Goal: Task Accomplishment & Management: Manage account settings

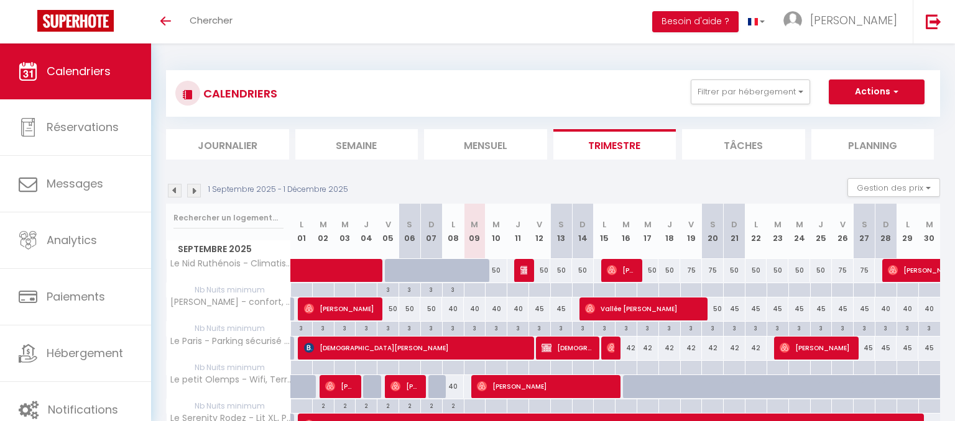
click at [178, 187] on img at bounding box center [175, 191] width 14 height 14
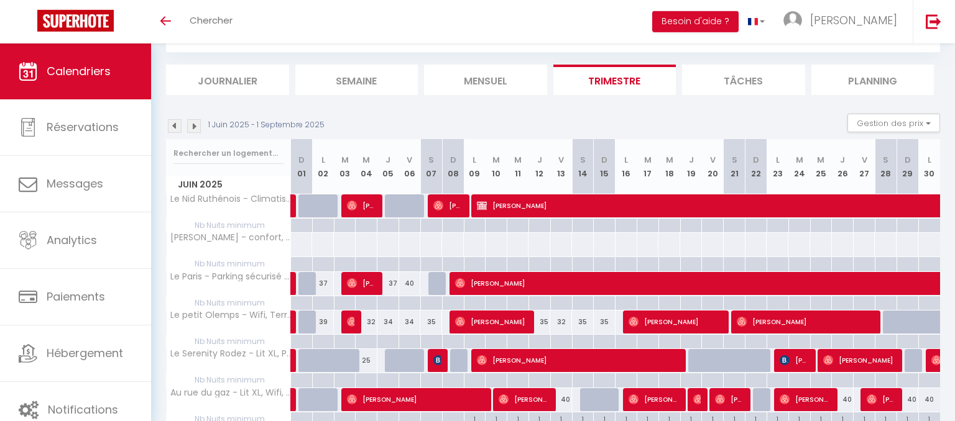
scroll to position [48, 0]
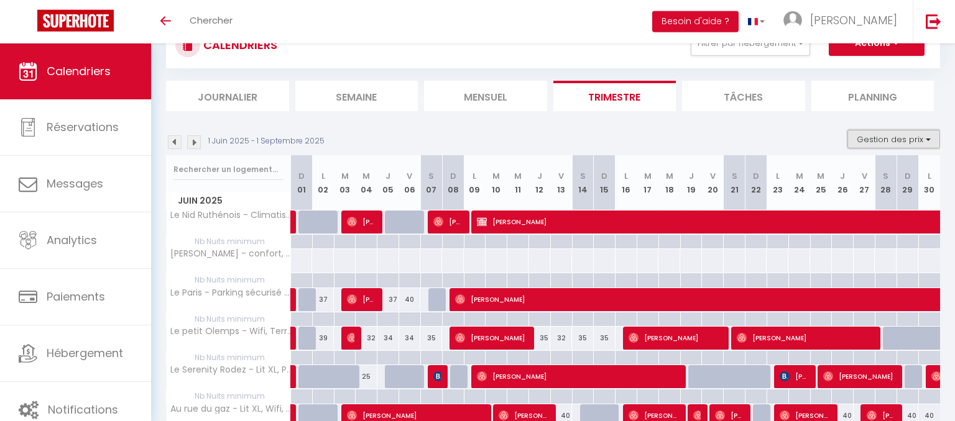
click at [925, 139] on button "Gestion des prix" at bounding box center [893, 139] width 93 height 19
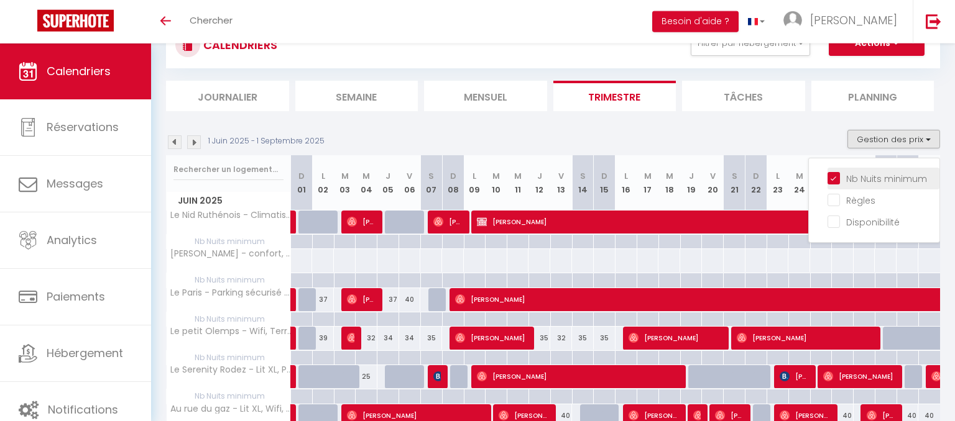
click at [834, 180] on input "Nb Nuits minimum" at bounding box center [883, 178] width 112 height 12
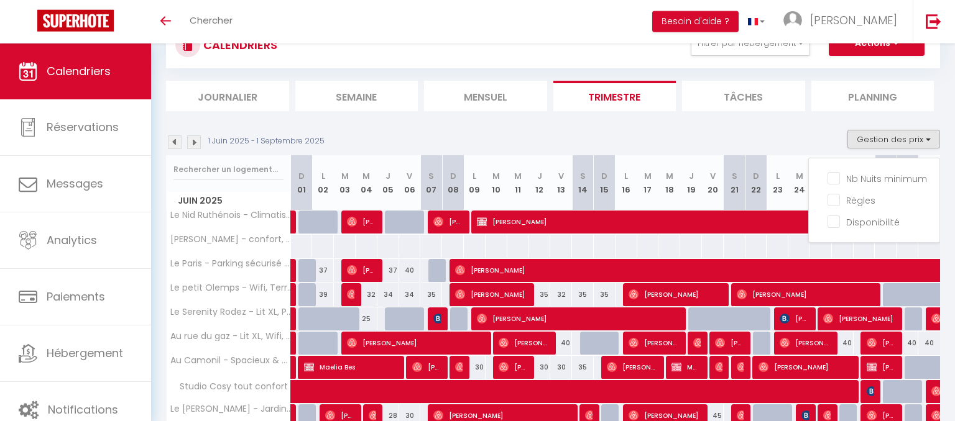
select select
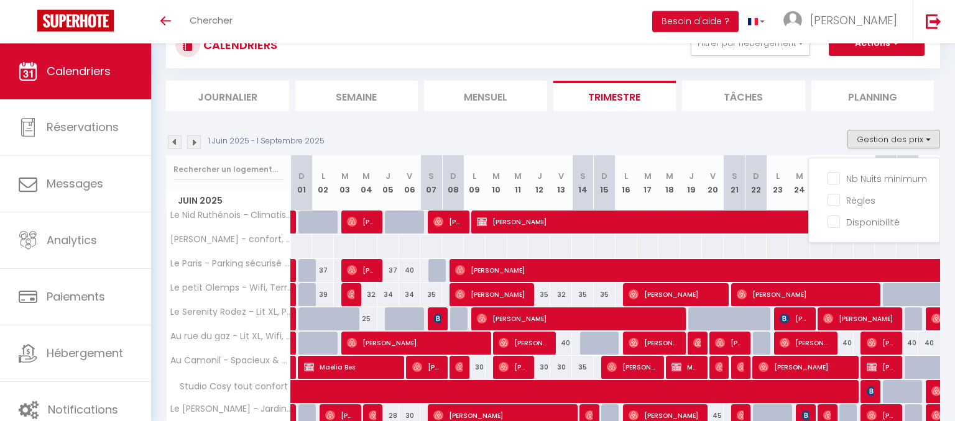
select select
click at [827, 135] on div "1 Juin 2025 - 1 Septembre 2025 Gestion des prix Nb Nuits minimum Règles Disponi…" at bounding box center [553, 142] width 774 height 25
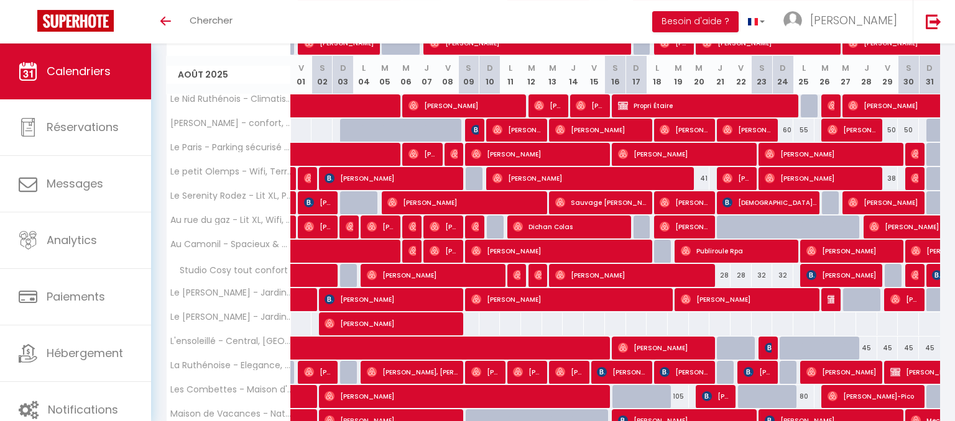
scroll to position [1218, 0]
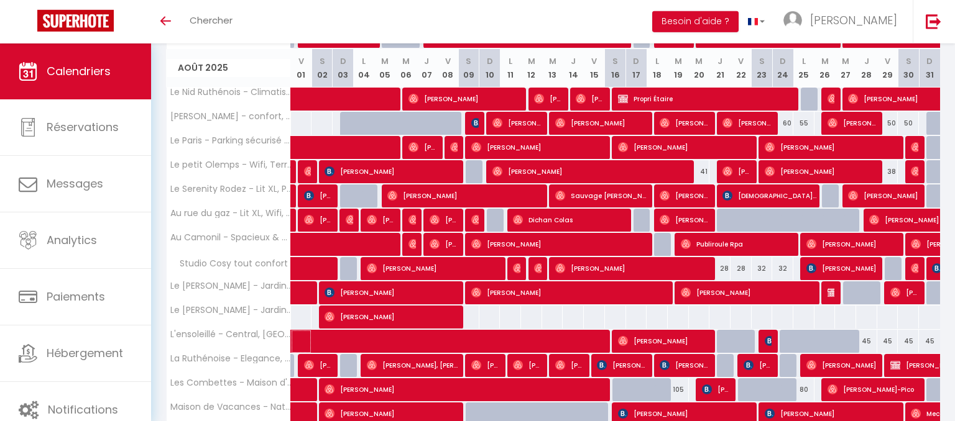
click at [578, 331] on span at bounding box center [518, 342] width 429 height 24
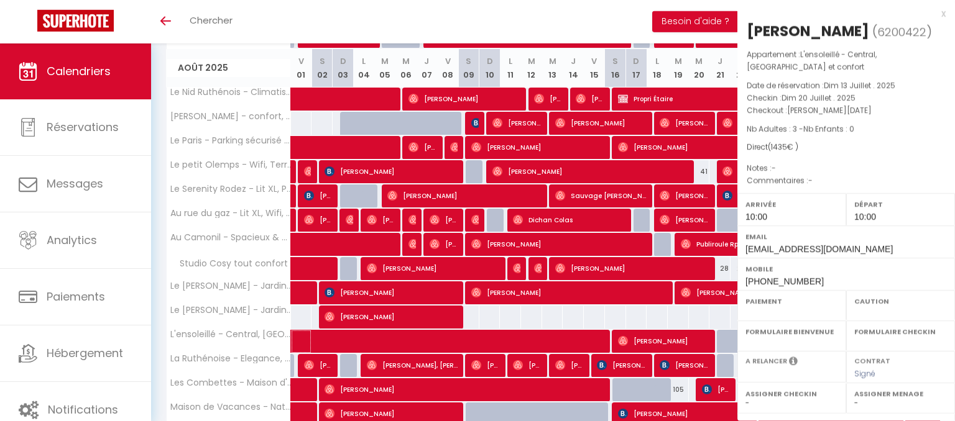
select select "OK"
select select "KO"
select select "0"
select select "1"
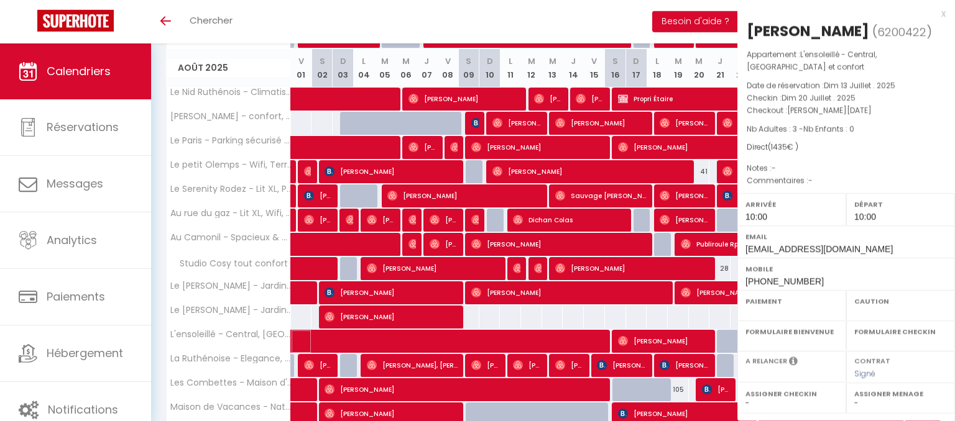
select select
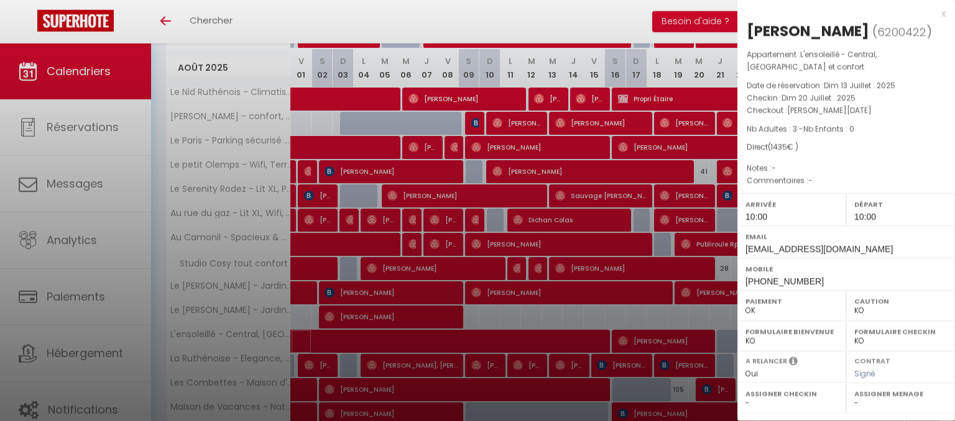
select select "35117"
click at [890, 153] on div "Direct ( 1435 € )" at bounding box center [846, 148] width 199 height 12
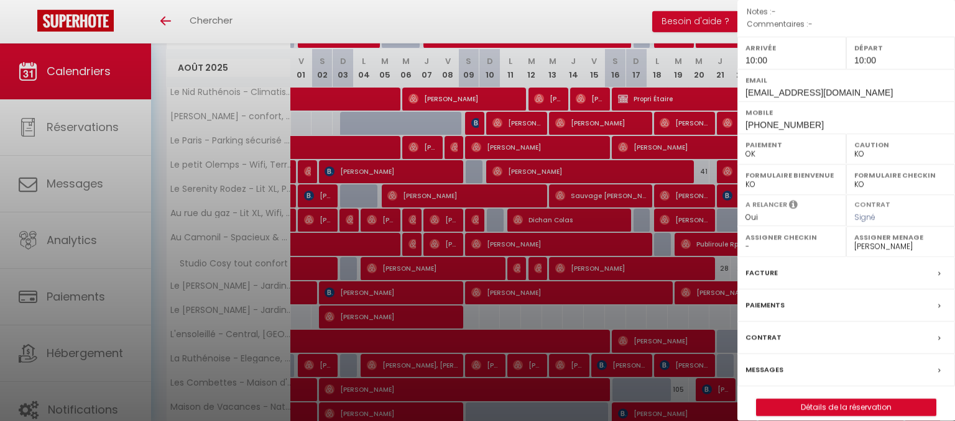
scroll to position [176, 0]
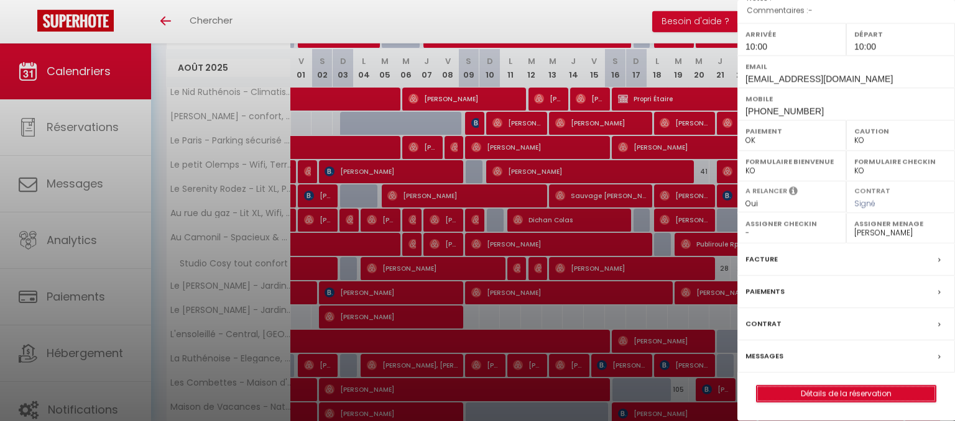
click at [850, 392] on link "Détails de la réservation" at bounding box center [846, 394] width 179 height 16
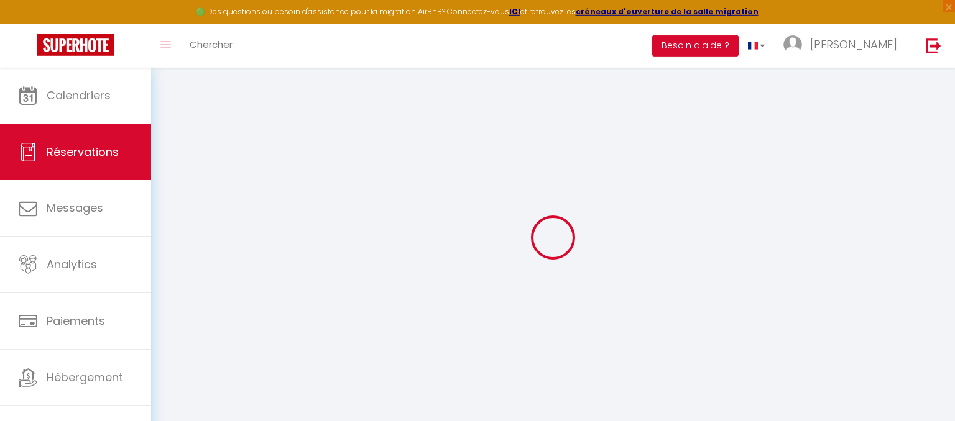
select select
checkbox input "false"
select select
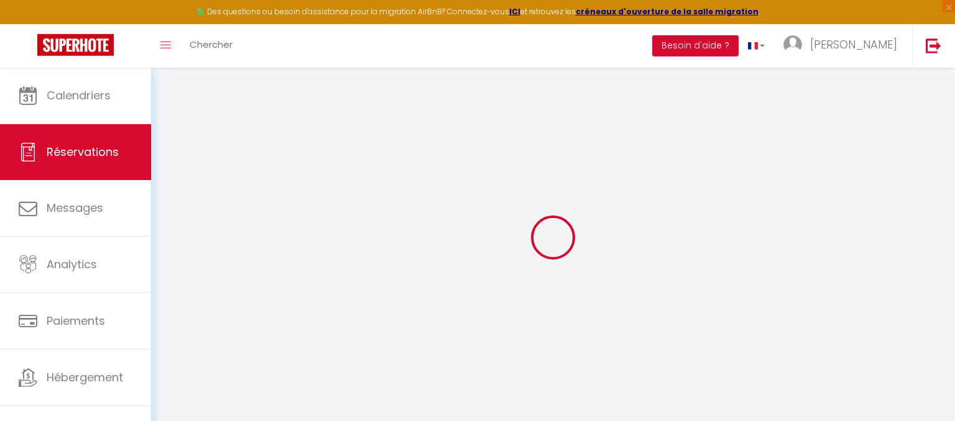
checkbox input "false"
select select
checkbox input "false"
select select
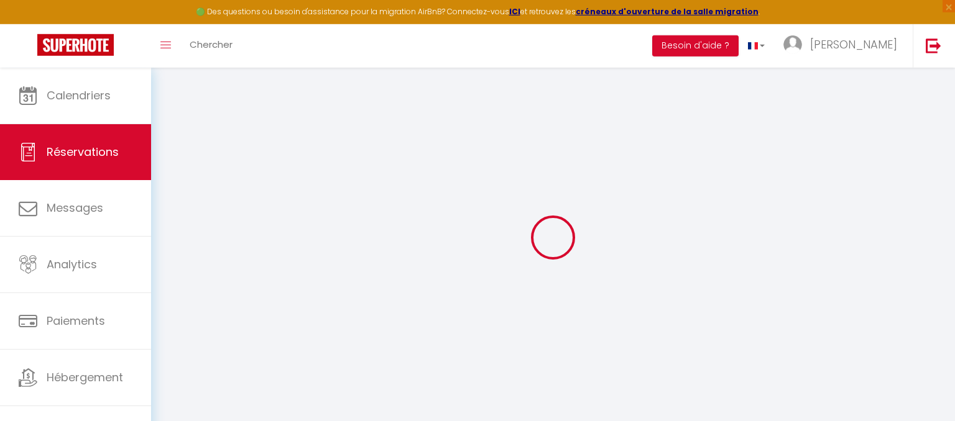
select select
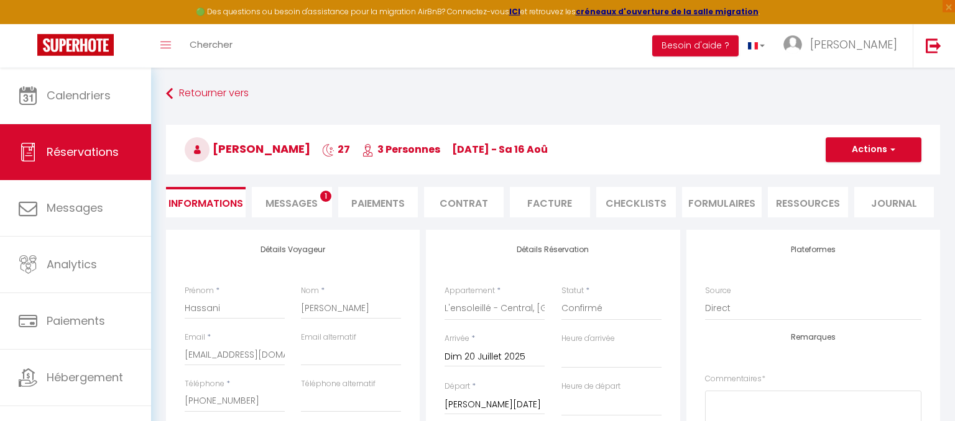
checkbox input "false"
select select "10:00"
click at [269, 200] on span "Messages" at bounding box center [291, 203] width 52 height 14
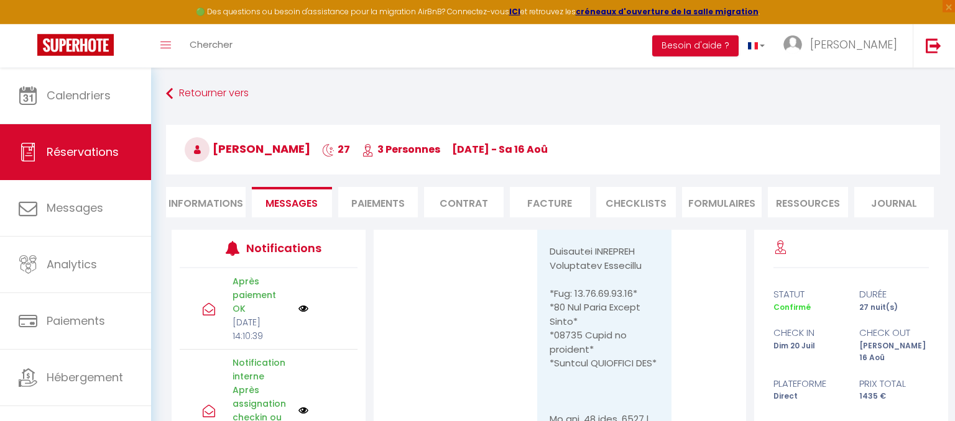
scroll to position [7609, 0]
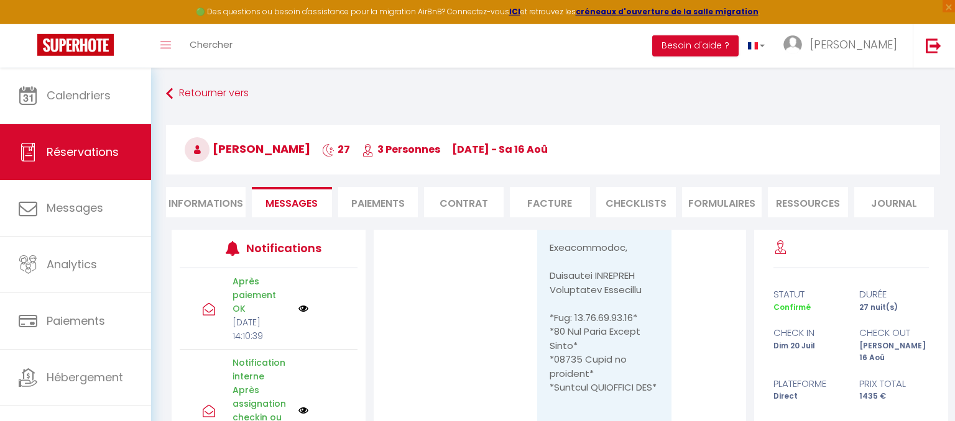
click at [380, 204] on li "Paiements" at bounding box center [378, 202] width 80 height 30
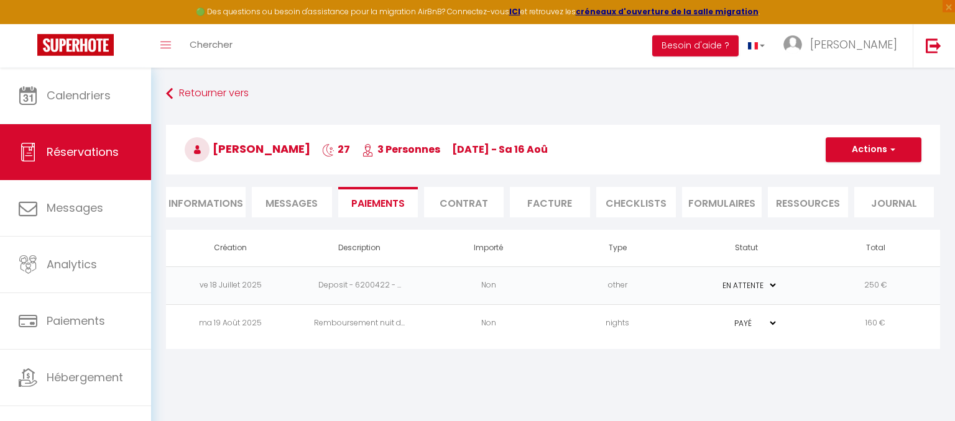
click at [531, 201] on li "Facture" at bounding box center [550, 202] width 80 height 30
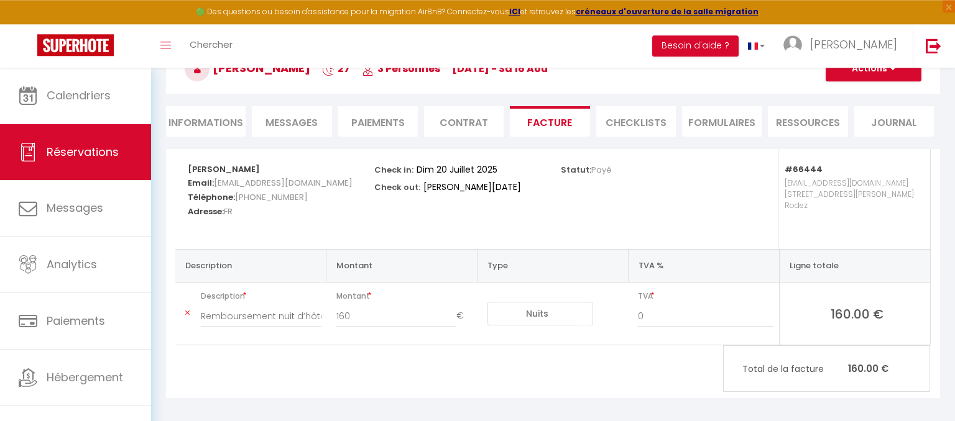
scroll to position [84, 0]
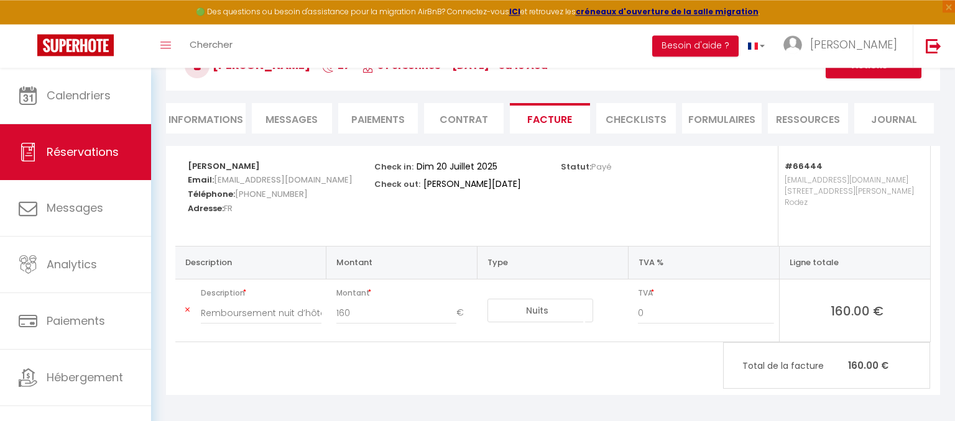
click at [384, 124] on li "Paiements" at bounding box center [378, 118] width 80 height 30
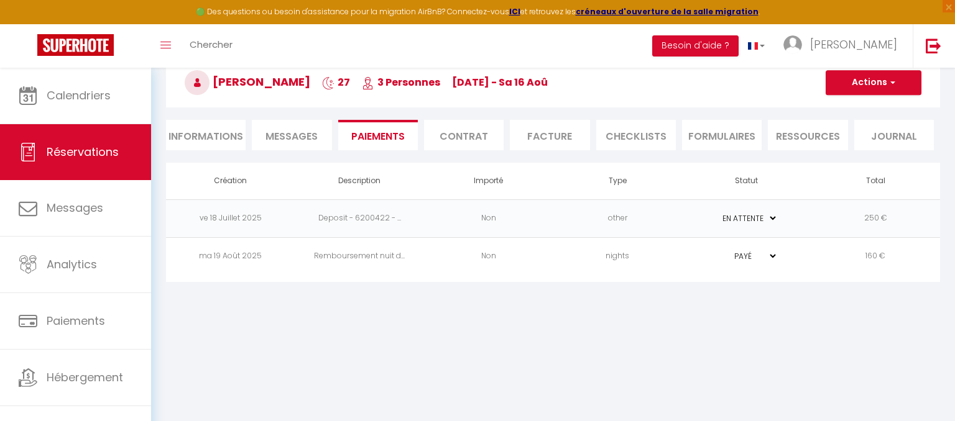
click at [209, 137] on li "Informations" at bounding box center [206, 135] width 80 height 30
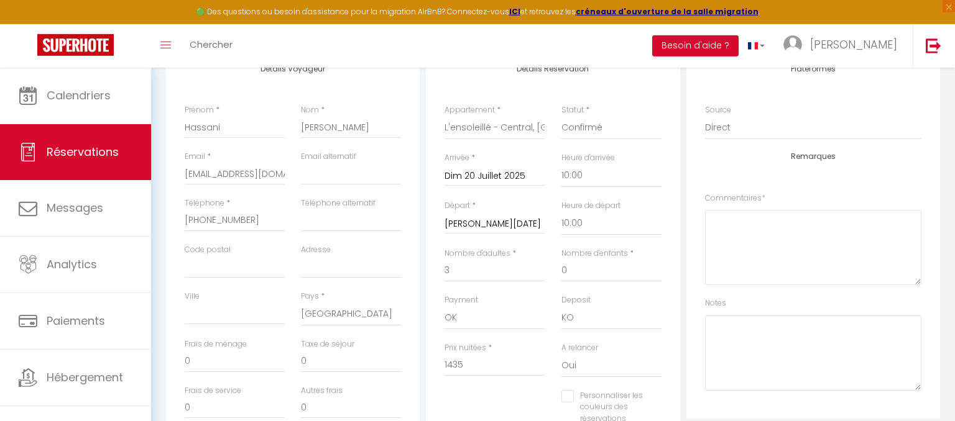
scroll to position [35, 0]
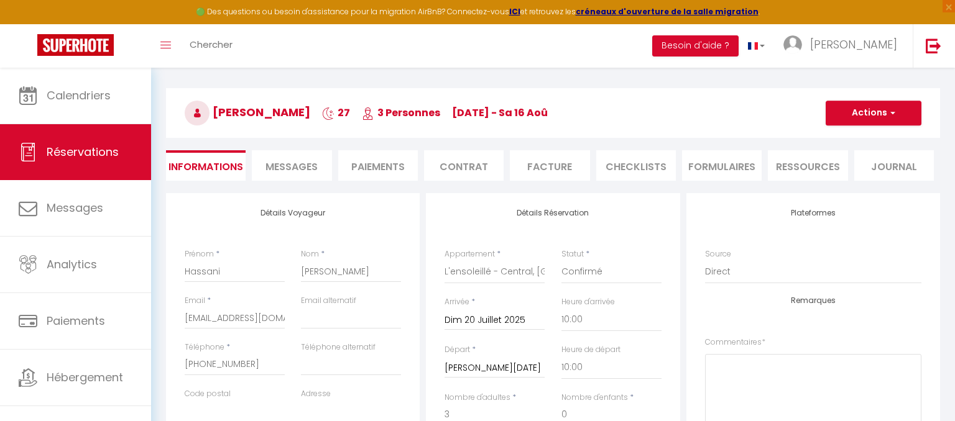
checkbox input "false"
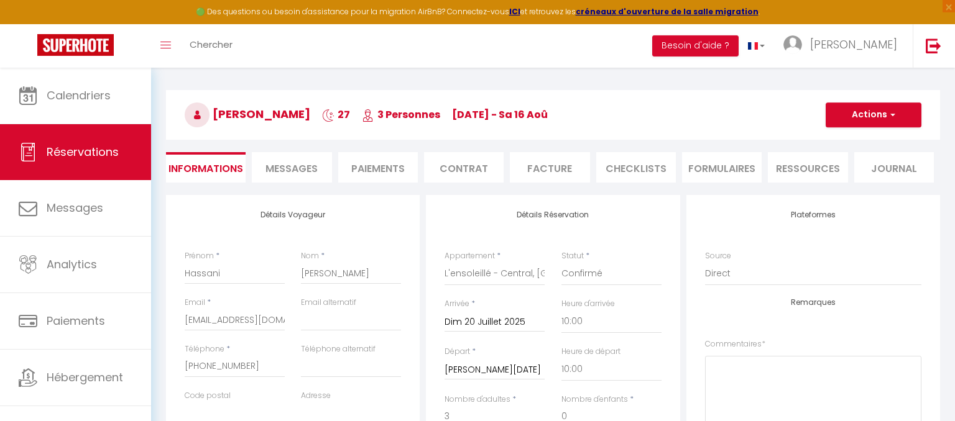
click at [361, 171] on li "Paiements" at bounding box center [378, 167] width 80 height 30
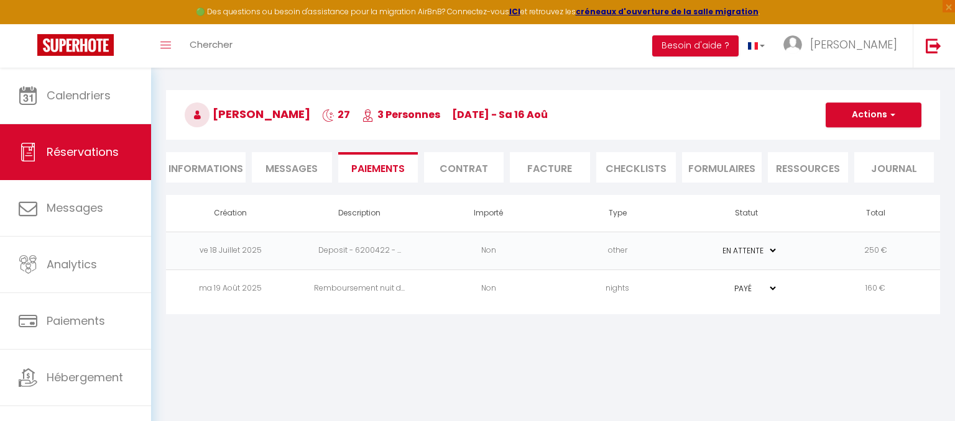
click at [589, 347] on body "🟢 Des questions ou besoin d'assistance pour la migration AirBnB? Connectez-vous…" at bounding box center [477, 243] width 955 height 421
click at [884, 120] on button "Actions" at bounding box center [874, 115] width 96 height 25
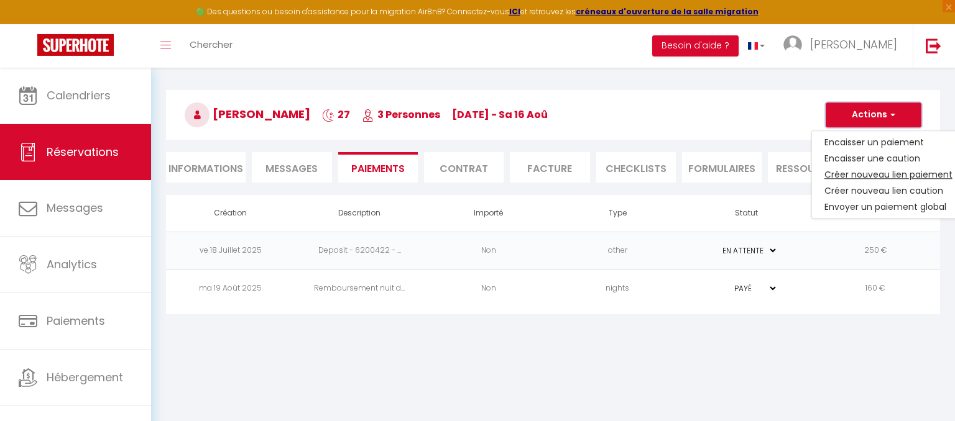
select select
click at [866, 168] on link "Créer nouveau lien paiement" at bounding box center [888, 175] width 153 height 16
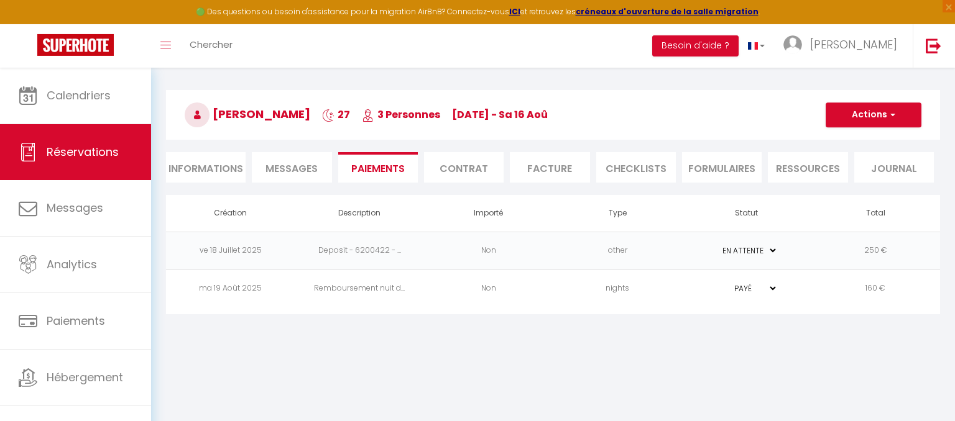
select select "nights"
type input "[EMAIL_ADDRESS][DOMAIN_NAME]"
select select "13982"
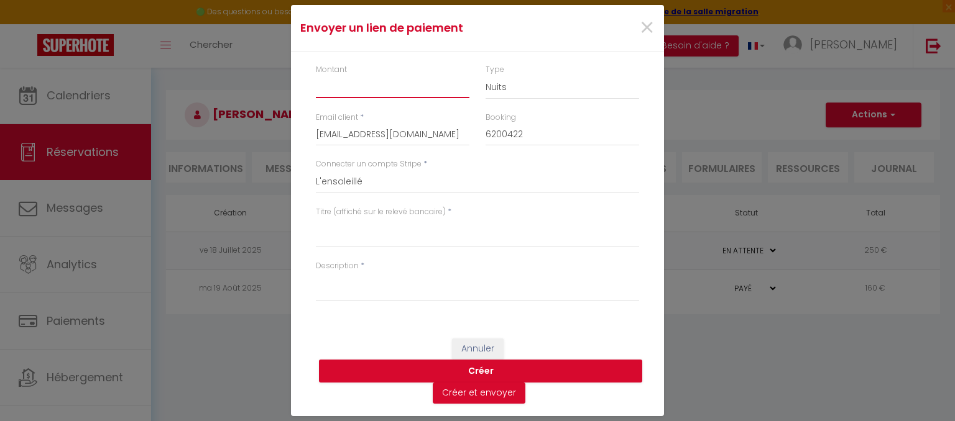
click at [412, 82] on input "Montant" at bounding box center [393, 87] width 154 height 22
type input "1435"
click at [380, 235] on textarea "Titre (affiché sur le relevé bancaire)" at bounding box center [477, 233] width 323 height 30
type textarea "Nuitées"
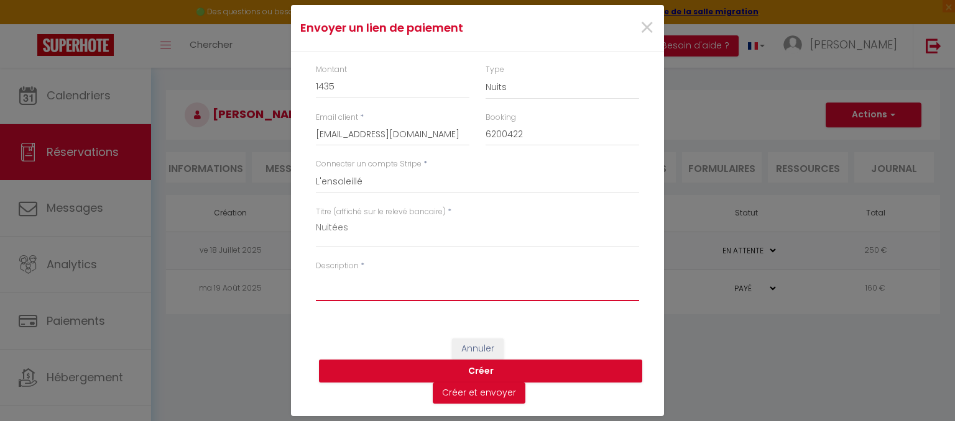
click at [318, 297] on textarea "Description" at bounding box center [477, 287] width 323 height 30
type textarea "Nuitées"
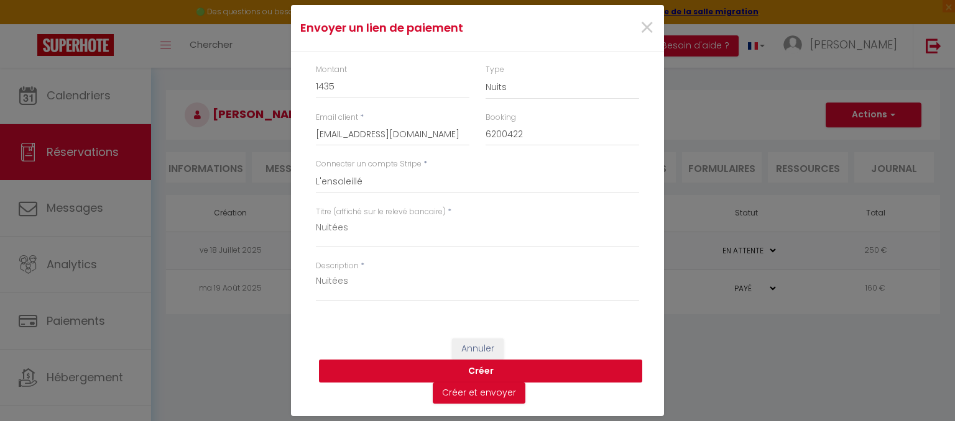
click at [359, 370] on button "Créer" at bounding box center [480, 372] width 323 height 24
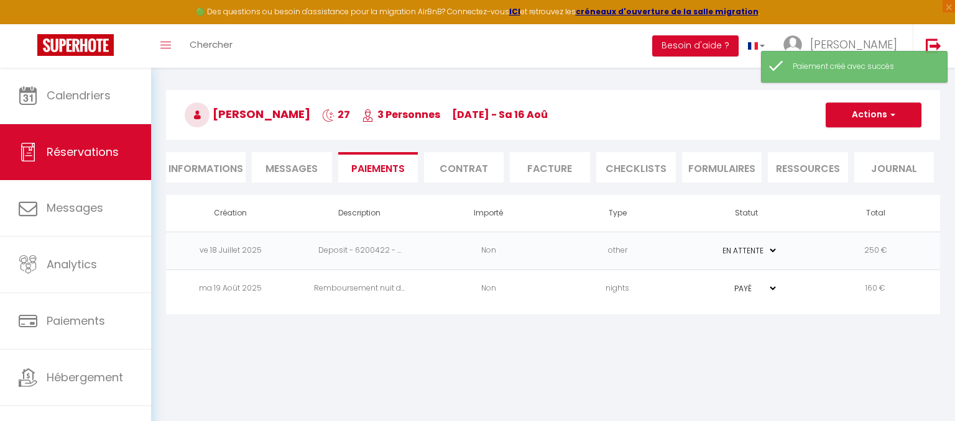
click at [303, 167] on span "Messages" at bounding box center [291, 169] width 52 height 14
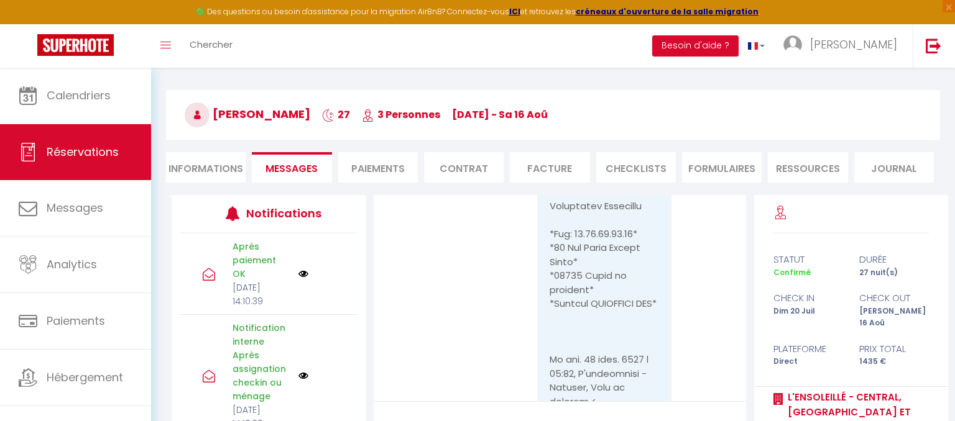
scroll to position [7683, 0]
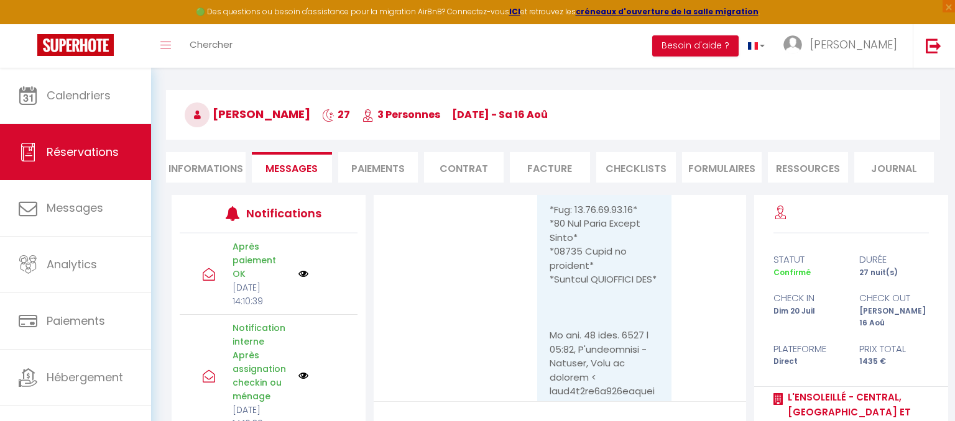
click at [408, 173] on li "Paiements" at bounding box center [378, 167] width 80 height 30
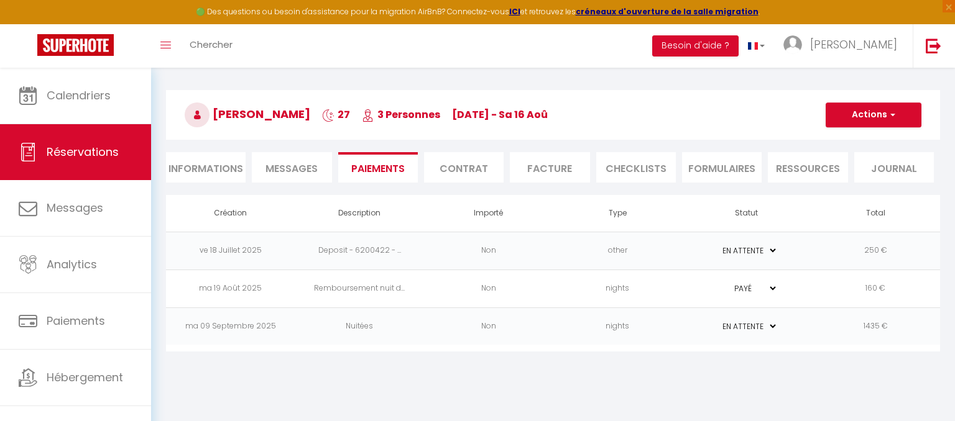
click at [716, 321] on select "PAYÉ EN ATTENTE" at bounding box center [747, 327] width 62 height 12
select select "1"
click option "PAYÉ" at bounding box center [0, 0] width 0 height 0
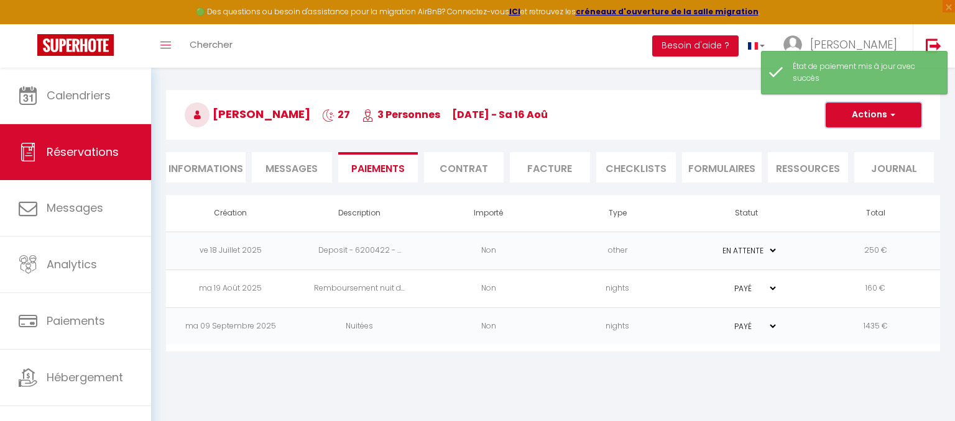
click at [878, 118] on button "Actions" at bounding box center [874, 115] width 96 height 25
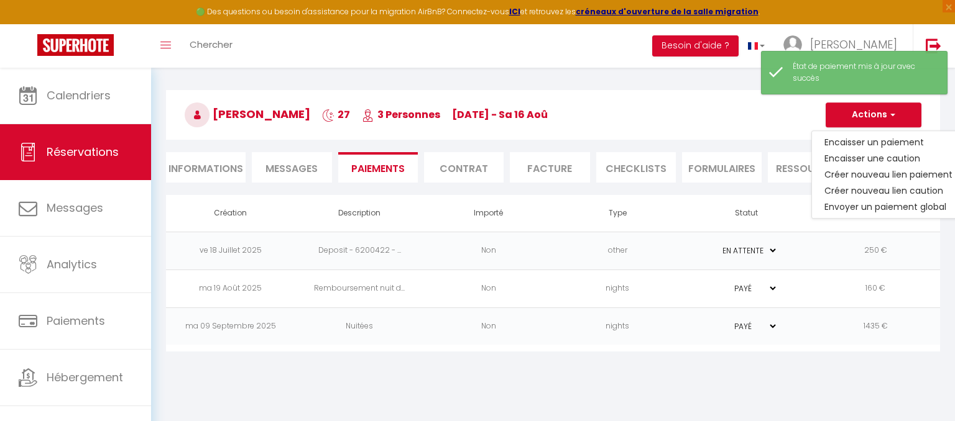
click at [546, 158] on li "Facture" at bounding box center [550, 167] width 80 height 30
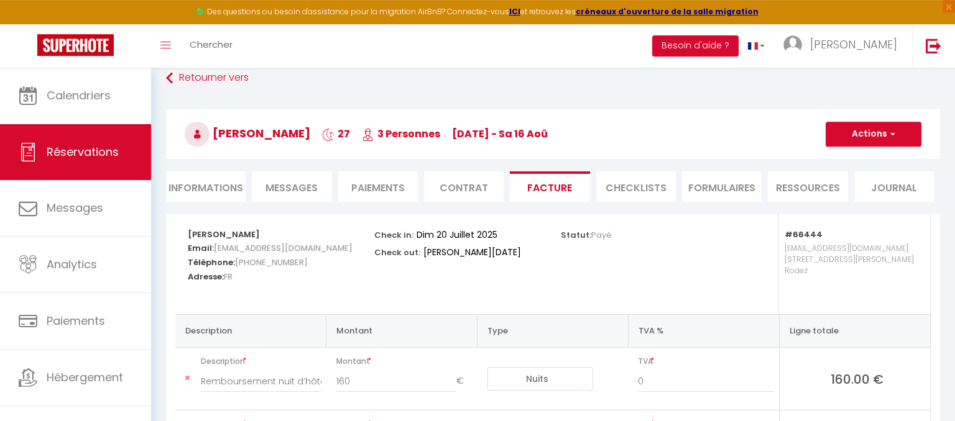
scroll to position [11, 0]
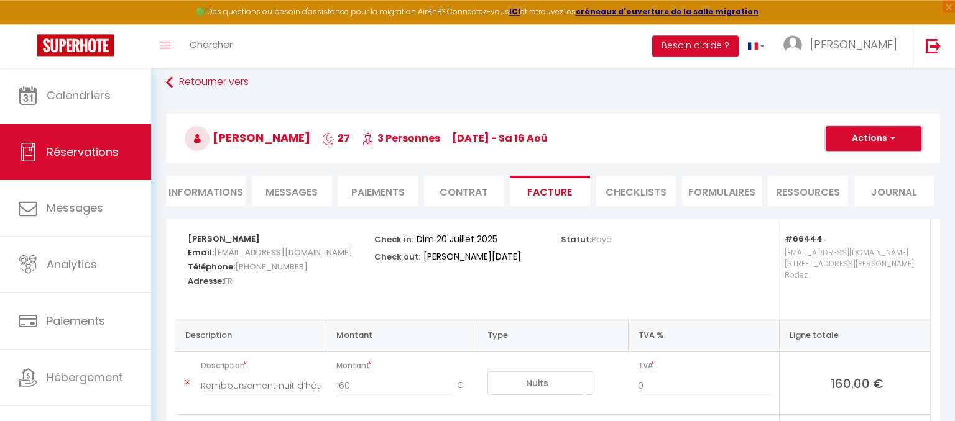
click at [886, 137] on button "Actions" at bounding box center [874, 138] width 96 height 25
click at [885, 201] on link "Envoyer la facture" at bounding box center [864, 198] width 104 height 16
type input "[EMAIL_ADDRESS][DOMAIN_NAME]"
select select "fr"
type input "Votre facture 6200422 - L'ensoleillé - Central, [GEOGRAPHIC_DATA] et confort"
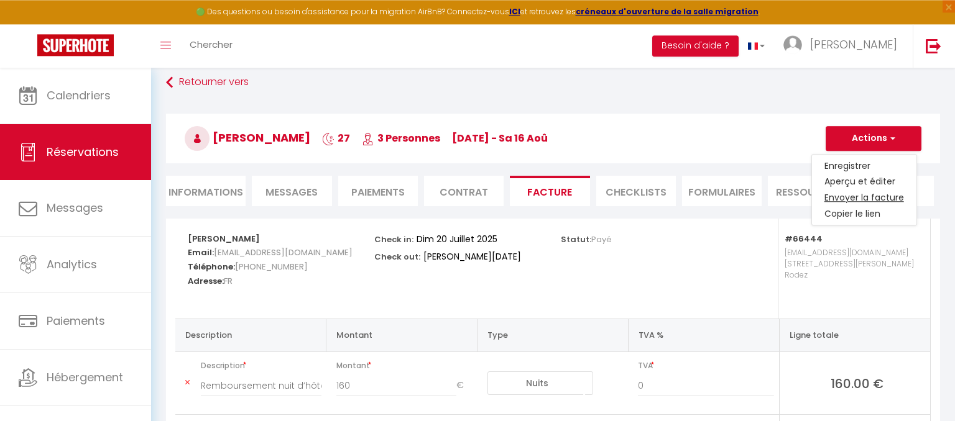
type textarea "Bonjour, Voici le lien pour télécharger votre facture : [URL][DOMAIN_NAME] Déta…"
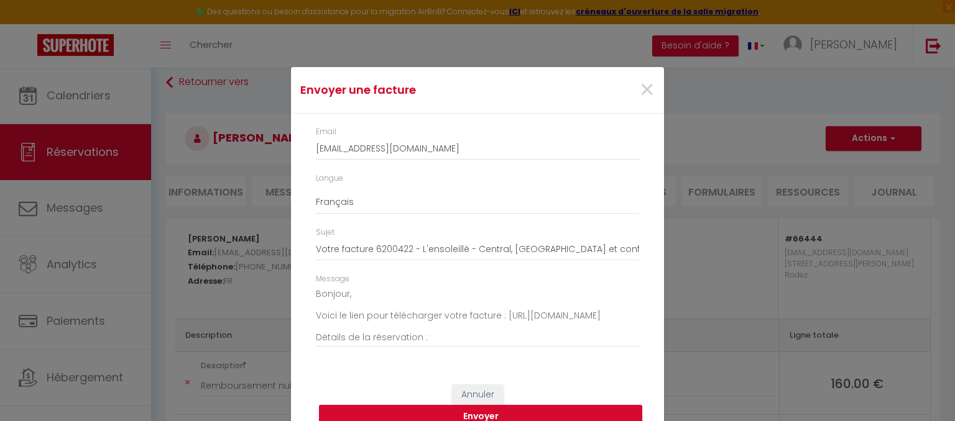
scroll to position [20, 0]
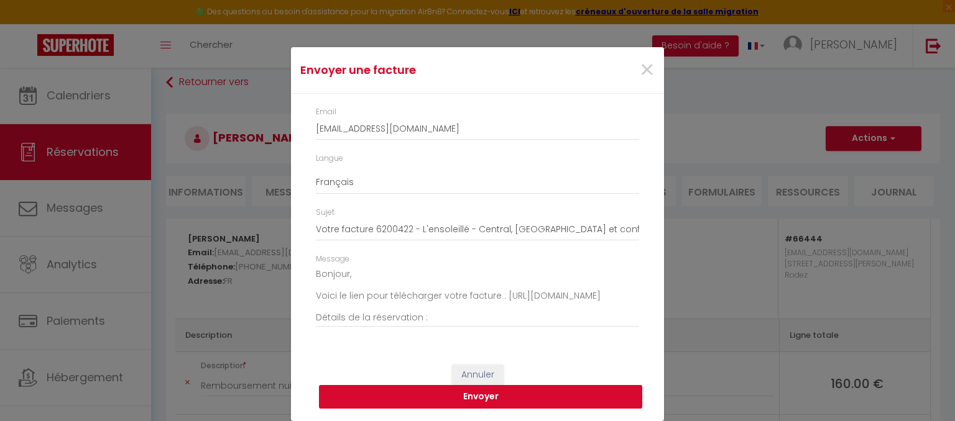
click at [537, 393] on button "Envoyer" at bounding box center [480, 397] width 323 height 24
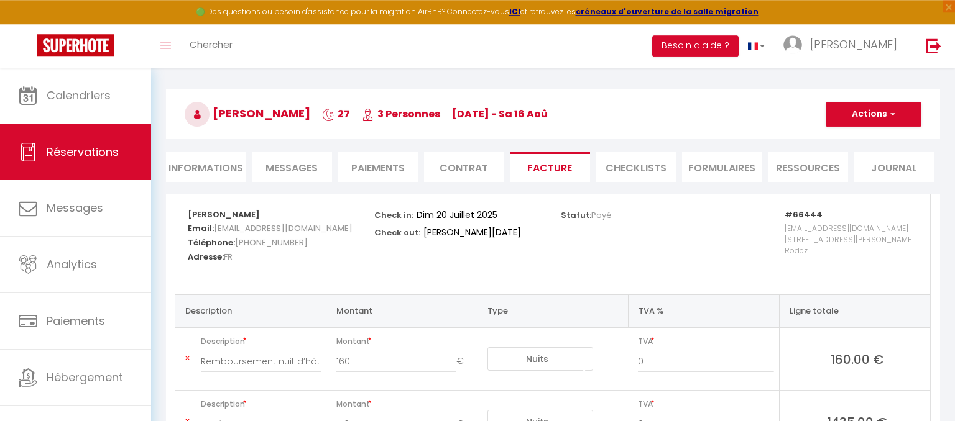
scroll to position [30, 0]
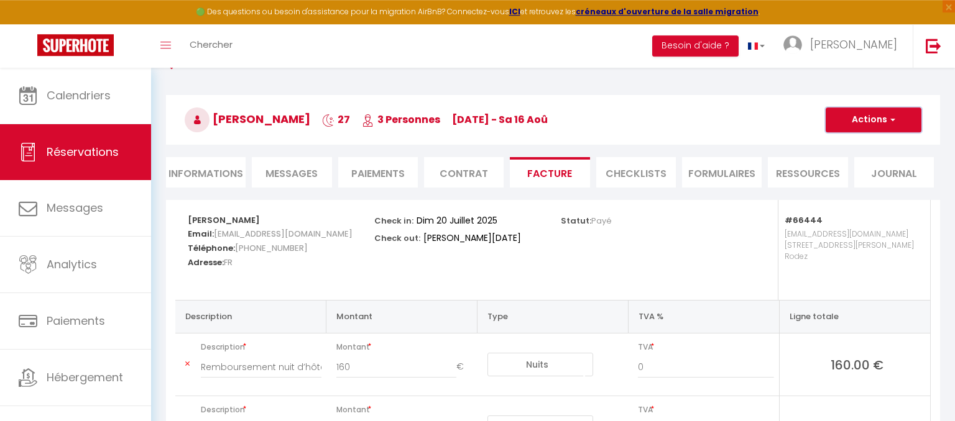
click at [892, 122] on span "button" at bounding box center [890, 119] width 7 height 11
